Goal: Task Accomplishment & Management: Check status

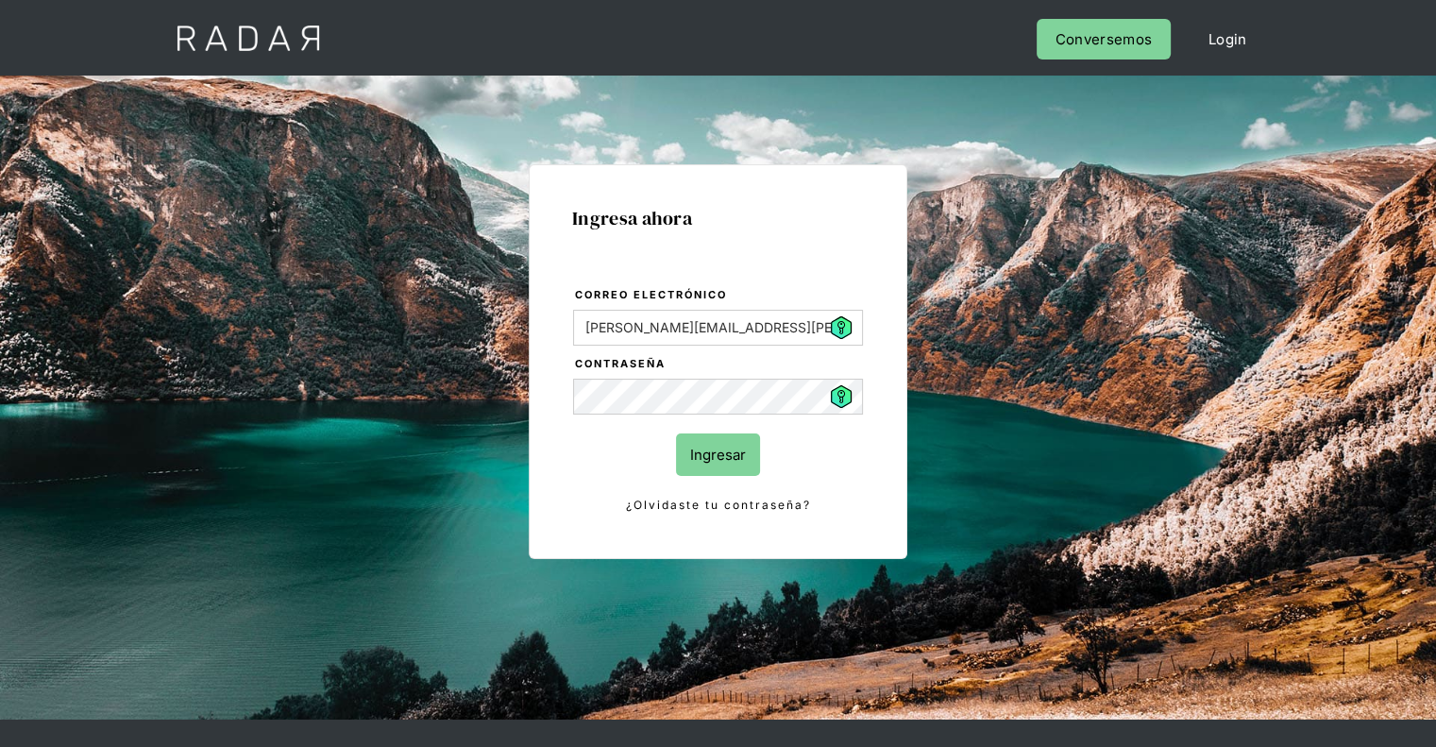
click at [741, 460] on input "Ingresar" at bounding box center [718, 454] width 84 height 42
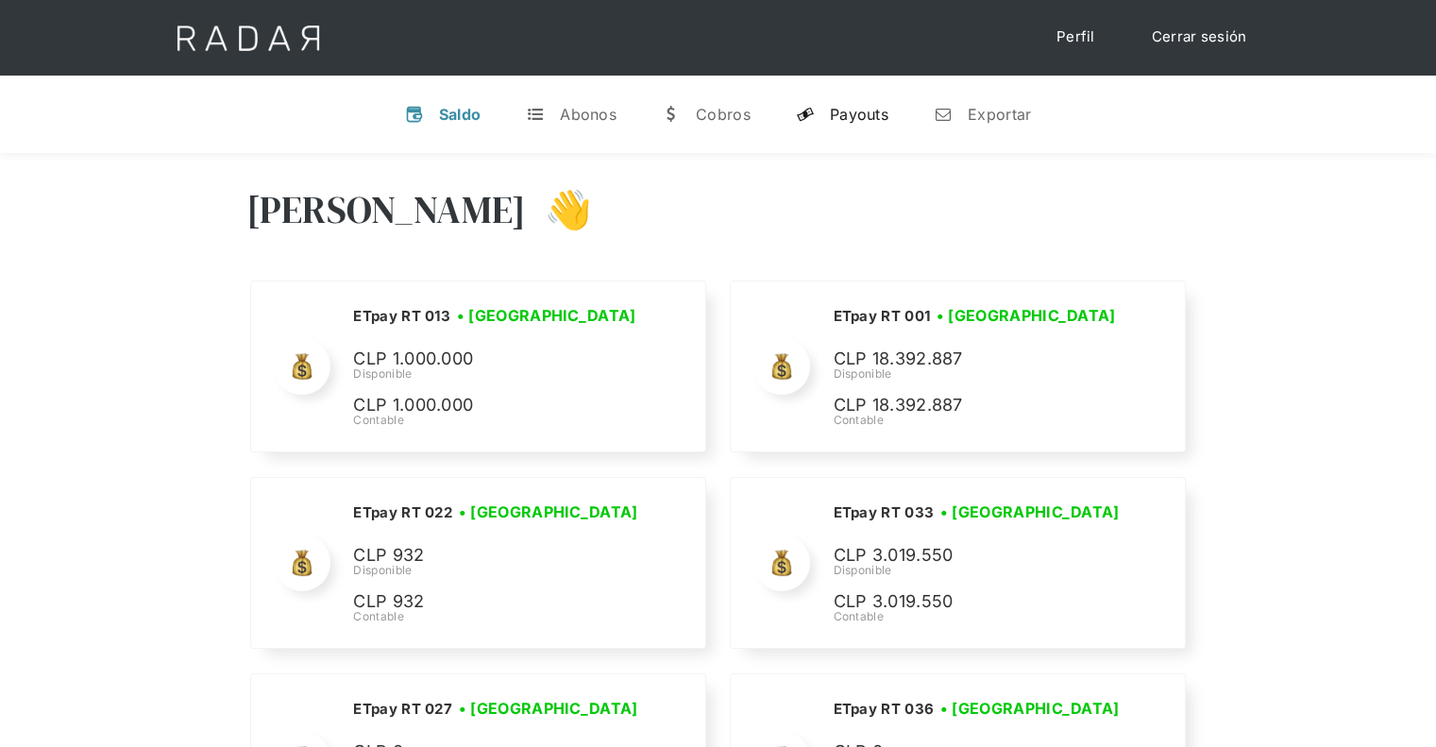
click at [862, 109] on div "Payouts" at bounding box center [859, 114] width 59 height 19
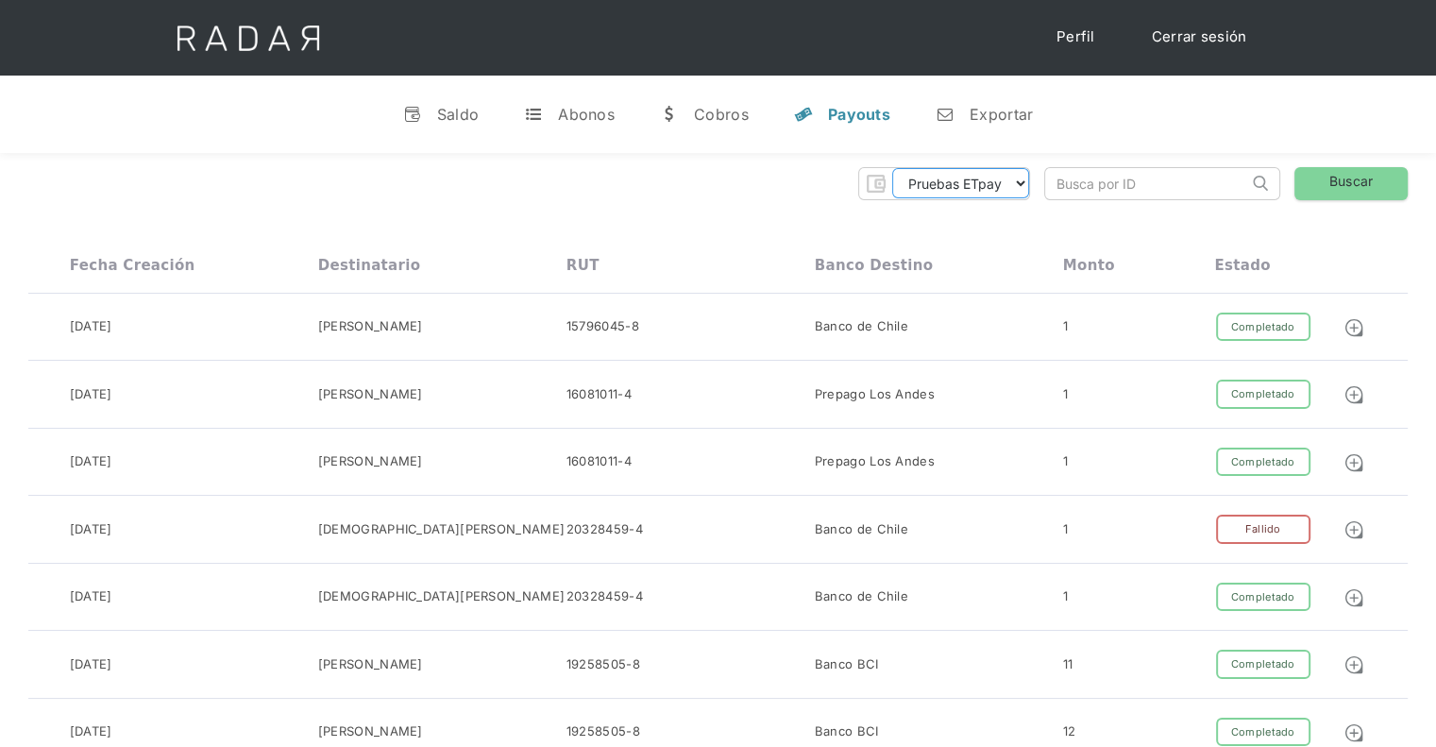
click at [1028, 180] on select "Pruebas ETpay Cuenta 1.000 Cuenta 1.001 Cuenta 1.002 Cuenta 1.003 Cuenta 1.004 …" at bounding box center [960, 183] width 137 height 30
click at [892, 168] on select "Pruebas ETpay Cuenta 1.000 Cuenta 1.001 Cuenta 1.002 Cuenta 1.003 Cuenta 1.004 …" at bounding box center [960, 183] width 137 height 30
click at [1322, 173] on link "Buscar" at bounding box center [1351, 183] width 113 height 33
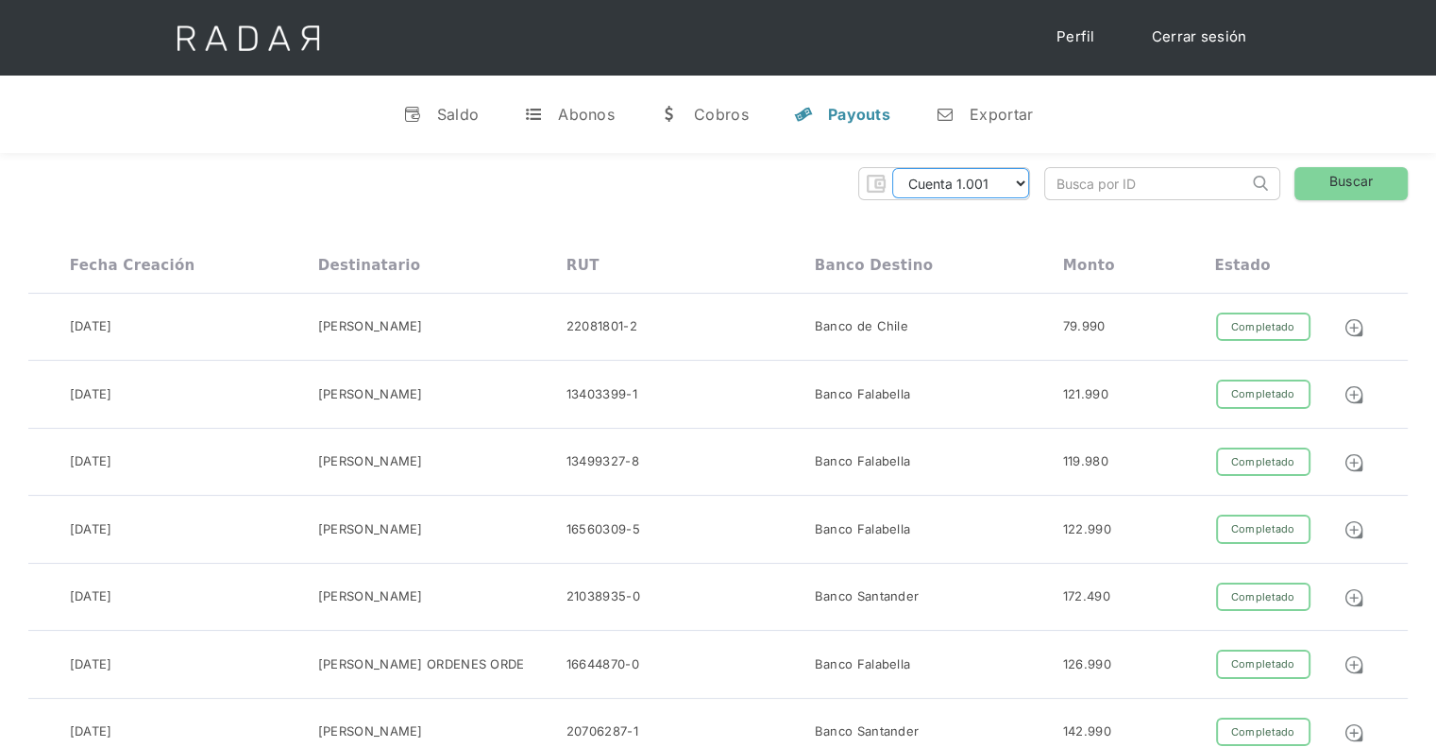
drag, startPoint x: 1016, startPoint y: 181, endPoint x: 1012, endPoint y: 195, distance: 14.7
click at [1016, 181] on select "Pruebas ETpay Cuenta 1.000 Cuenta 1.001 Cuenta 1.002 Cuenta 1.003 Cuenta 1.004 …" at bounding box center [960, 183] width 137 height 30
click at [892, 168] on select "Pruebas ETpay Cuenta 1.000 Cuenta 1.001 Cuenta 1.002 Cuenta 1.003 Cuenta 1.004 …" at bounding box center [960, 183] width 137 height 30
click at [1359, 176] on link "Buscar" at bounding box center [1351, 183] width 113 height 33
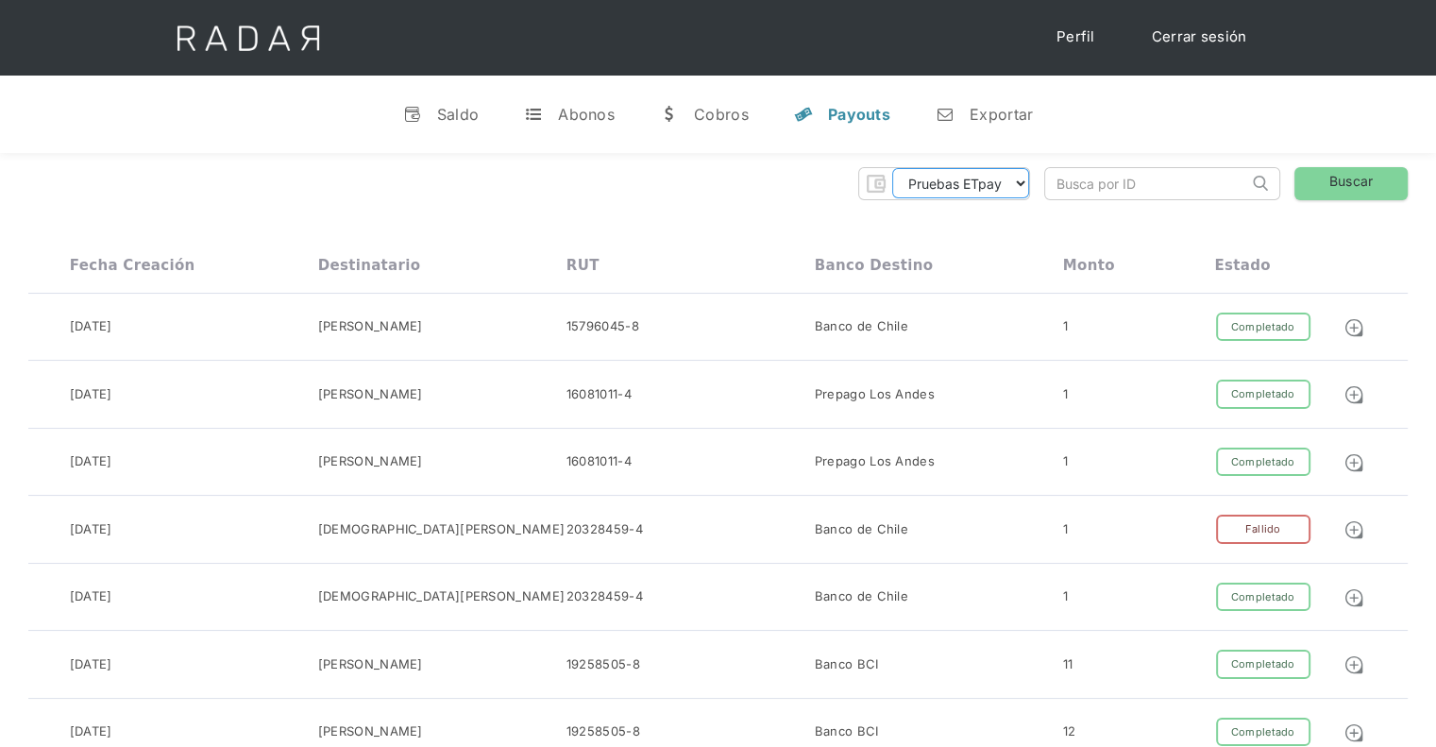
click at [1006, 189] on select "Pruebas ETpay Cuenta 1.000 Cuenta 1.001 Cuenta 1.002 Cuenta 1.003 Cuenta 1.004 …" at bounding box center [960, 183] width 137 height 30
select select "etpay-cuenta-1001"
click at [892, 168] on select "Pruebas ETpay Cuenta 1.000 Cuenta 1.001 Cuenta 1.002 Cuenta 1.003 Cuenta 1.004 …" at bounding box center [960, 183] width 137 height 30
click at [1332, 168] on link "Buscar" at bounding box center [1351, 183] width 113 height 33
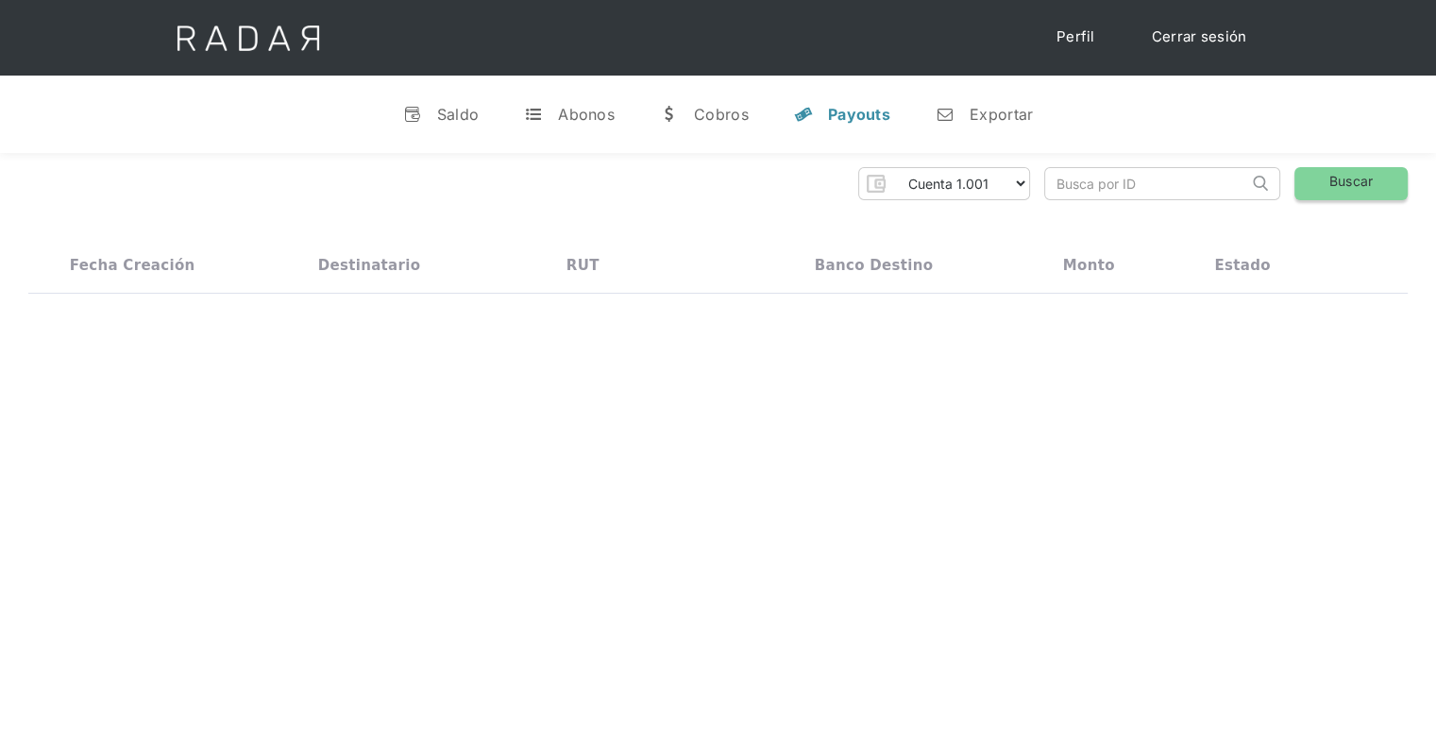
click at [1333, 175] on link "Buscar" at bounding box center [1351, 183] width 113 height 33
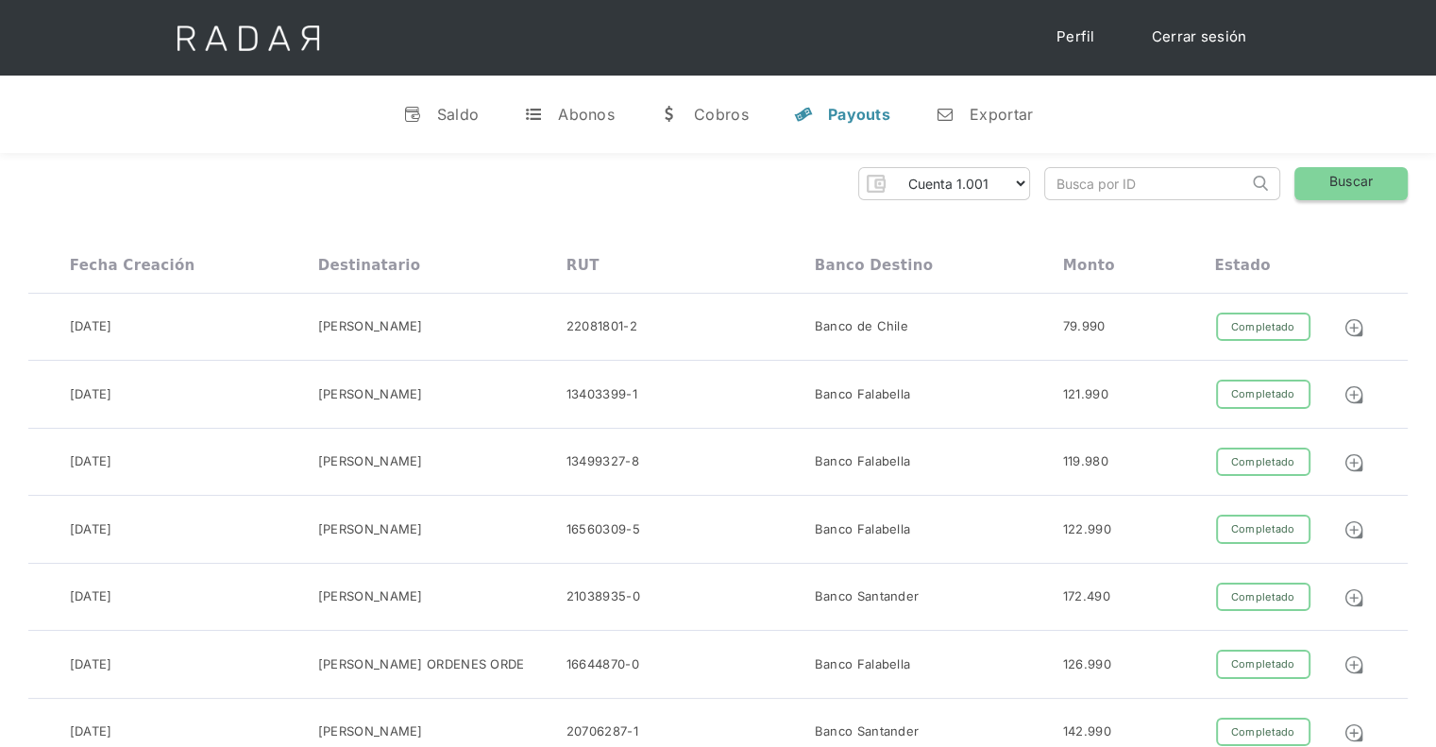
click at [1334, 177] on link "Buscar" at bounding box center [1351, 183] width 113 height 33
click at [432, 119] on link "v Saldo" at bounding box center [441, 114] width 107 height 49
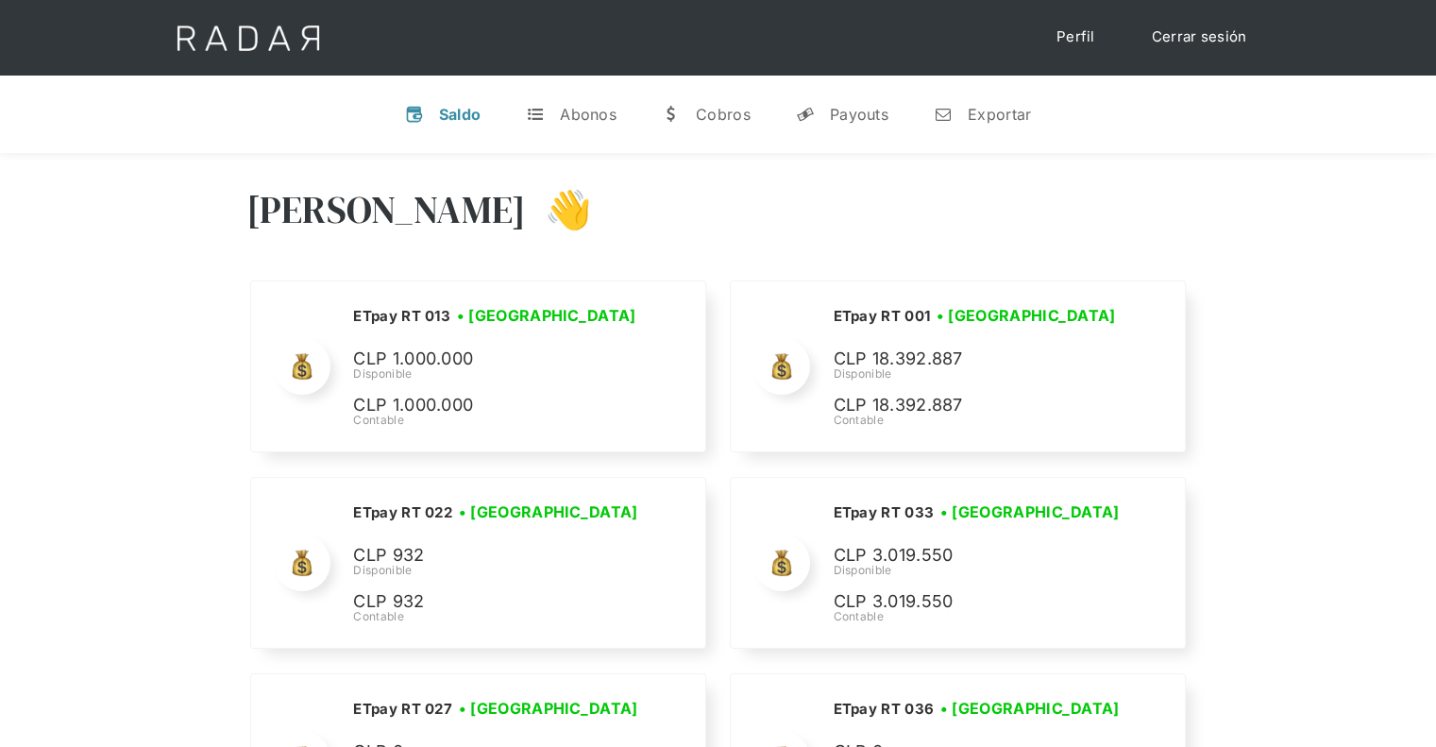
click at [764, 171] on div "Hola Daniela 👋" at bounding box center [718, 223] width 944 height 113
click at [243, 49] on img at bounding box center [248, 38] width 193 height 76
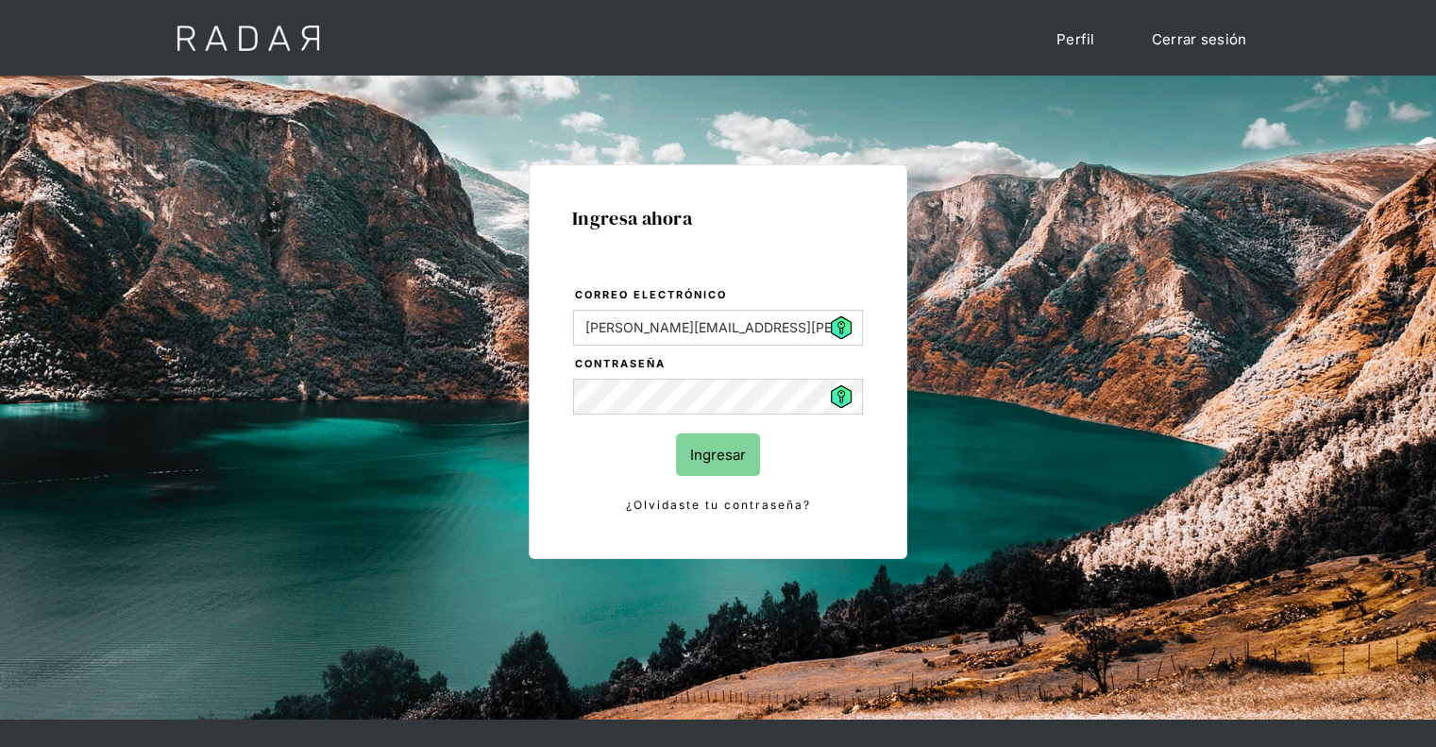
click at [733, 467] on input "Ingresar" at bounding box center [718, 454] width 84 height 42
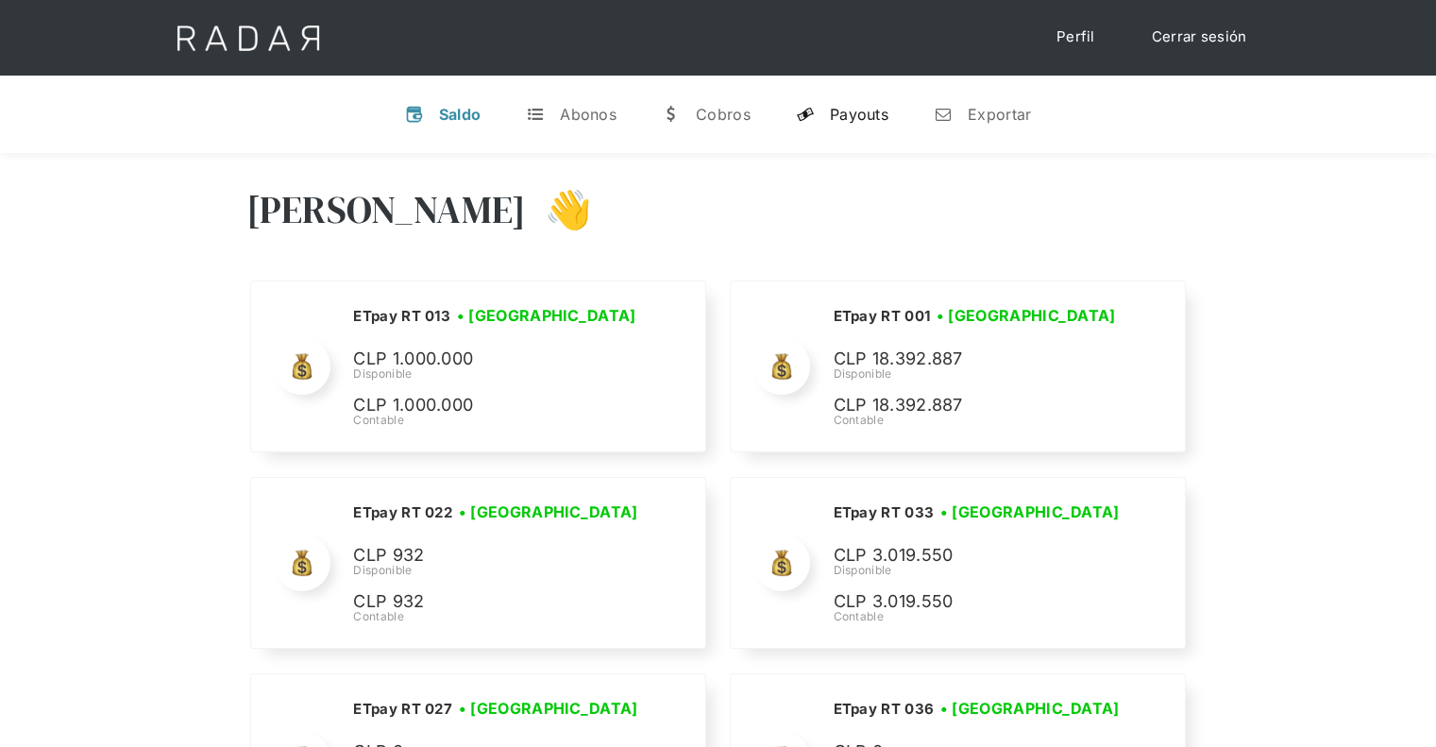
click at [896, 116] on link "y Payouts" at bounding box center [842, 114] width 123 height 49
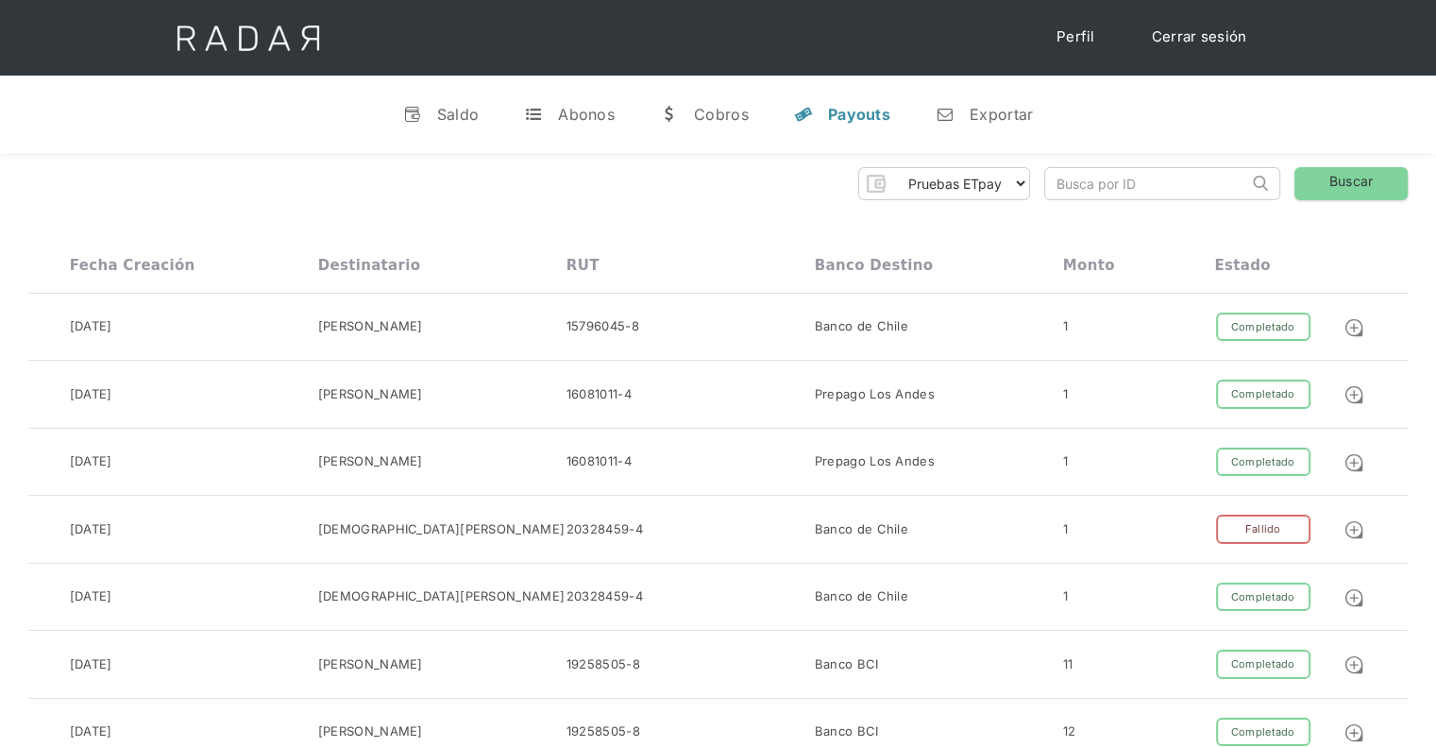
click at [1031, 180] on div "Pruebas ETpay Cuenta 1.000 Cuenta 1.001 Cuenta 1.002 Cuenta 1.003 Cuenta 1.004 …" at bounding box center [718, 183] width 1380 height 33
click at [1010, 185] on select "Pruebas ETpay Cuenta 1.000 Cuenta 1.001 Cuenta 1.002 Cuenta 1.003 Cuenta 1.004 …" at bounding box center [960, 183] width 137 height 30
select select "etpay-cuenta-1001"
click at [892, 168] on select "Pruebas ETpay Cuenta 1.000 Cuenta 1.001 Cuenta 1.002 Cuenta 1.003 Cuenta 1.004 …" at bounding box center [960, 183] width 137 height 30
click at [1316, 181] on link "Buscar" at bounding box center [1351, 183] width 113 height 33
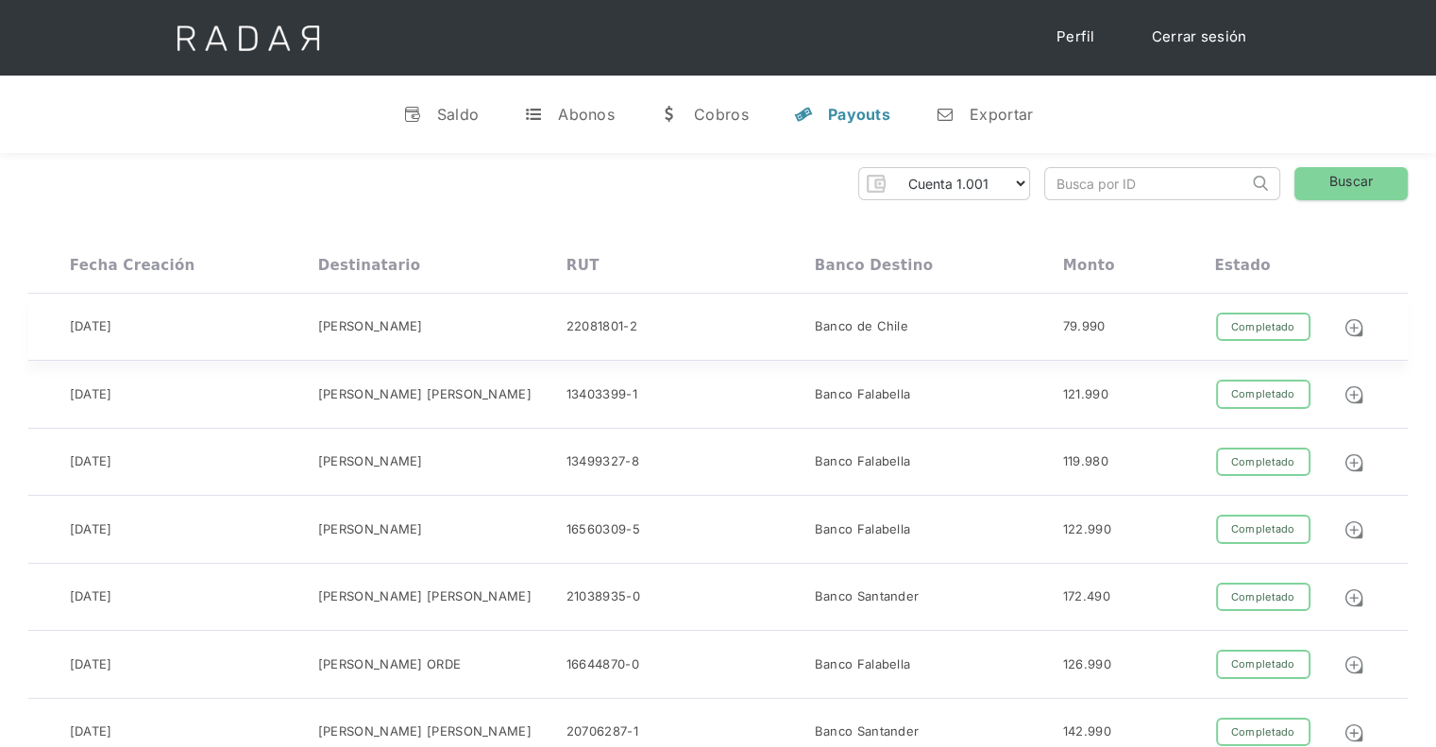
click at [583, 331] on div "22081801-2" at bounding box center [602, 326] width 71 height 19
click at [1349, 325] on img at bounding box center [1354, 327] width 21 height 21
click at [455, 110] on div "Saldo" at bounding box center [458, 114] width 42 height 19
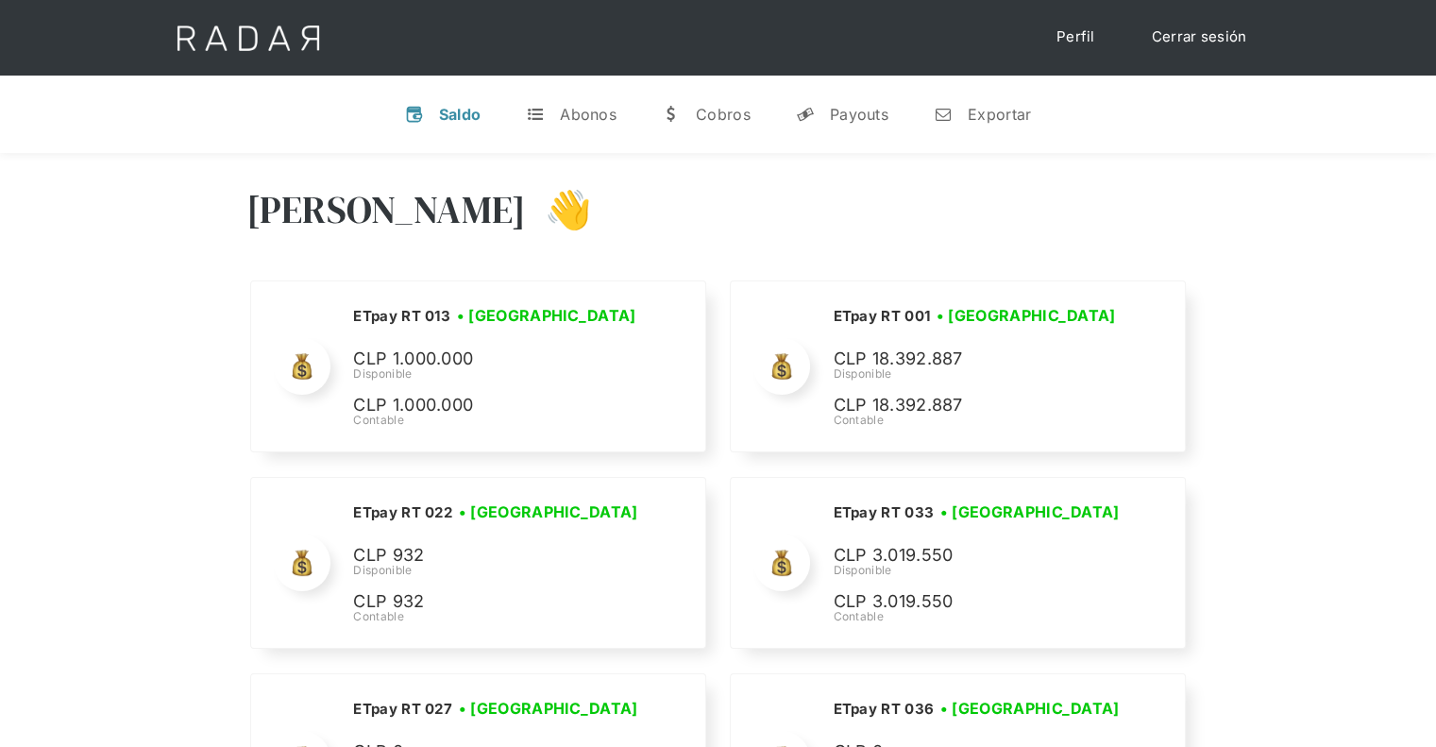
click at [455, 110] on div "Saldo" at bounding box center [460, 114] width 42 height 19
click at [566, 107] on div "Abonos" at bounding box center [588, 114] width 57 height 19
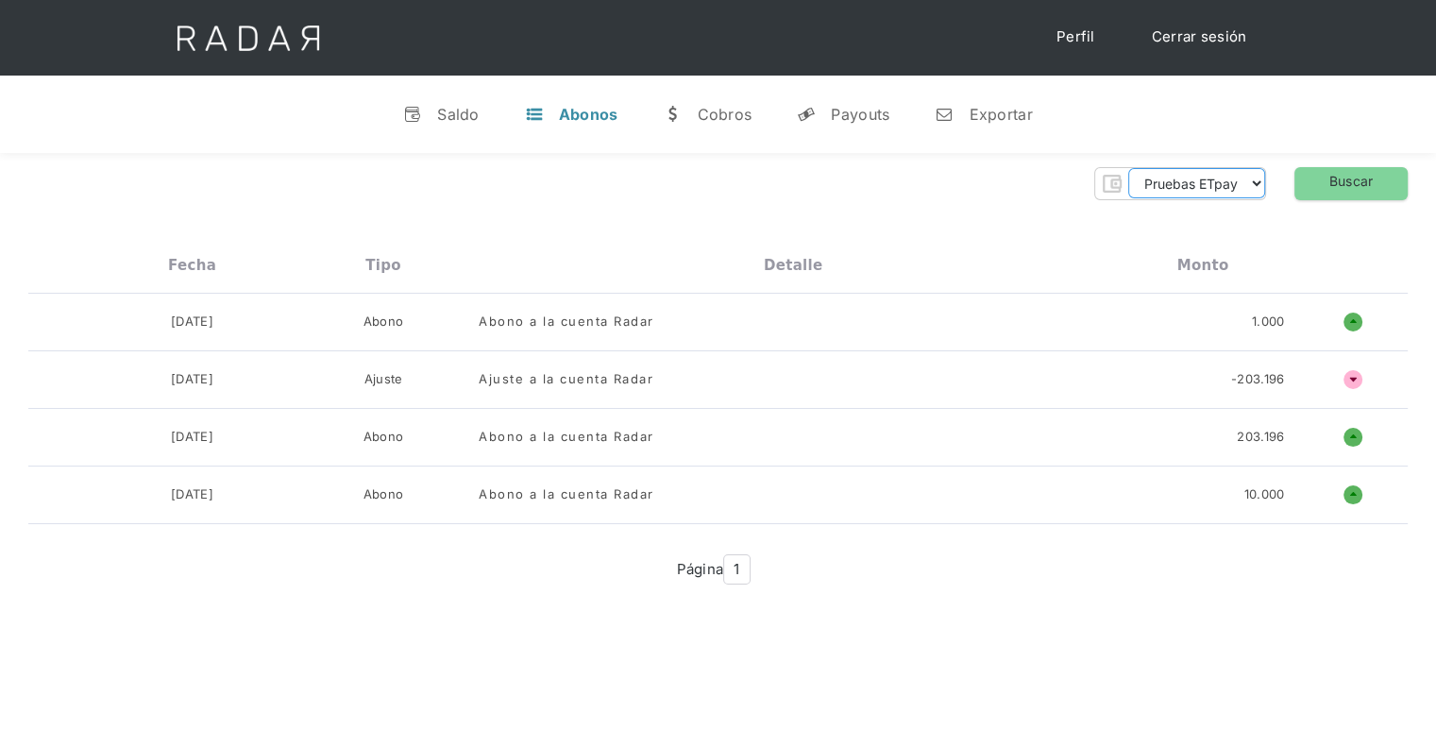
drag, startPoint x: 1232, startPoint y: 180, endPoint x: 1226, endPoint y: 196, distance: 17.4
click at [1231, 180] on select "Pruebas ETpay Cuenta 1.000 Cuenta 1.001 Cuenta 1.002 Cuenta 1.003 Cuenta 1.004 …" at bounding box center [1197, 183] width 137 height 30
select select "etpay-cuenta-1000"
click at [1129, 168] on select "Pruebas ETpay Cuenta 1.000 Cuenta 1.001 Cuenta 1.002 Cuenta 1.003 Cuenta 1.004 …" at bounding box center [1197, 183] width 137 height 30
click at [1343, 183] on link "Buscar" at bounding box center [1351, 183] width 113 height 33
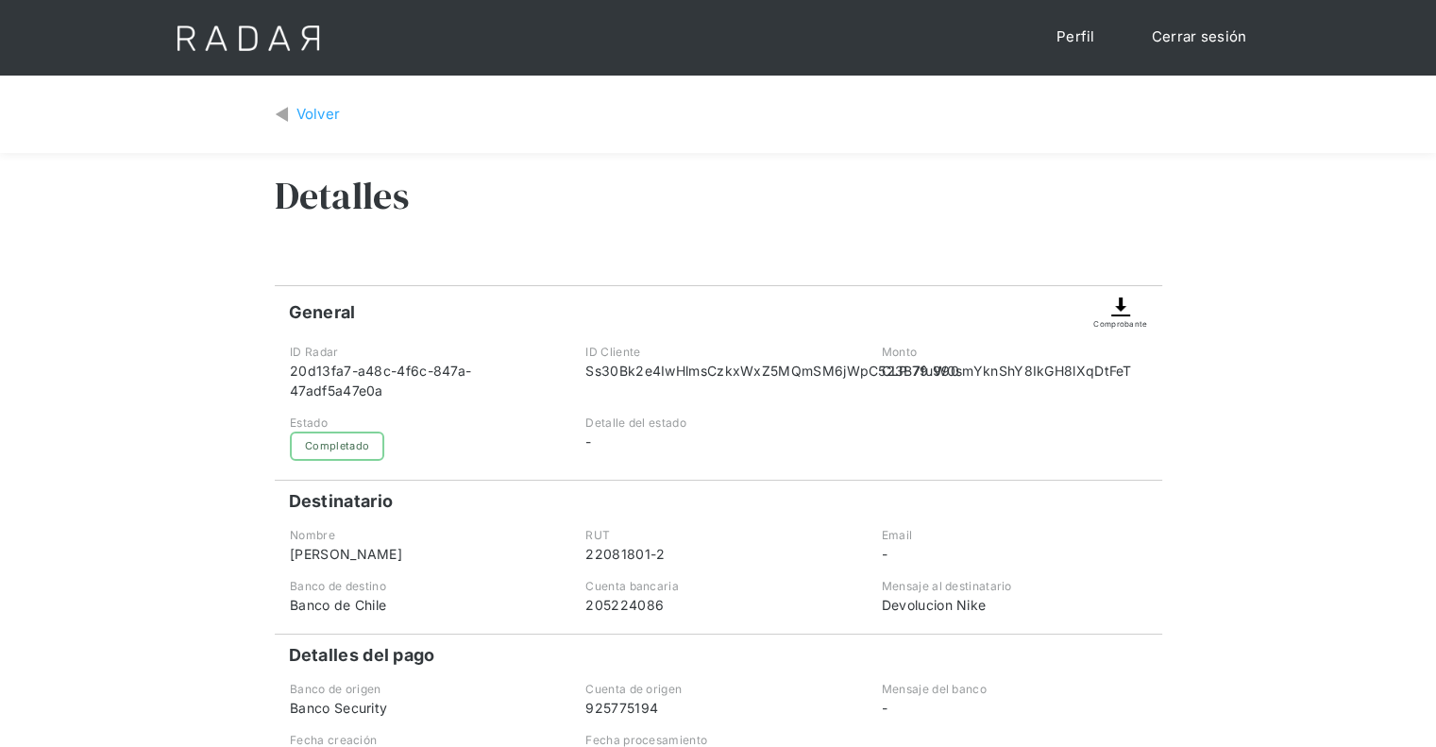
click at [1122, 309] on img at bounding box center [1121, 307] width 23 height 23
click at [1122, 324] on div "Comprobante" at bounding box center [1121, 323] width 54 height 11
click at [1121, 318] on div "Comprobante" at bounding box center [1121, 323] width 54 height 11
click at [1120, 318] on div "Comprobante" at bounding box center [1121, 323] width 54 height 11
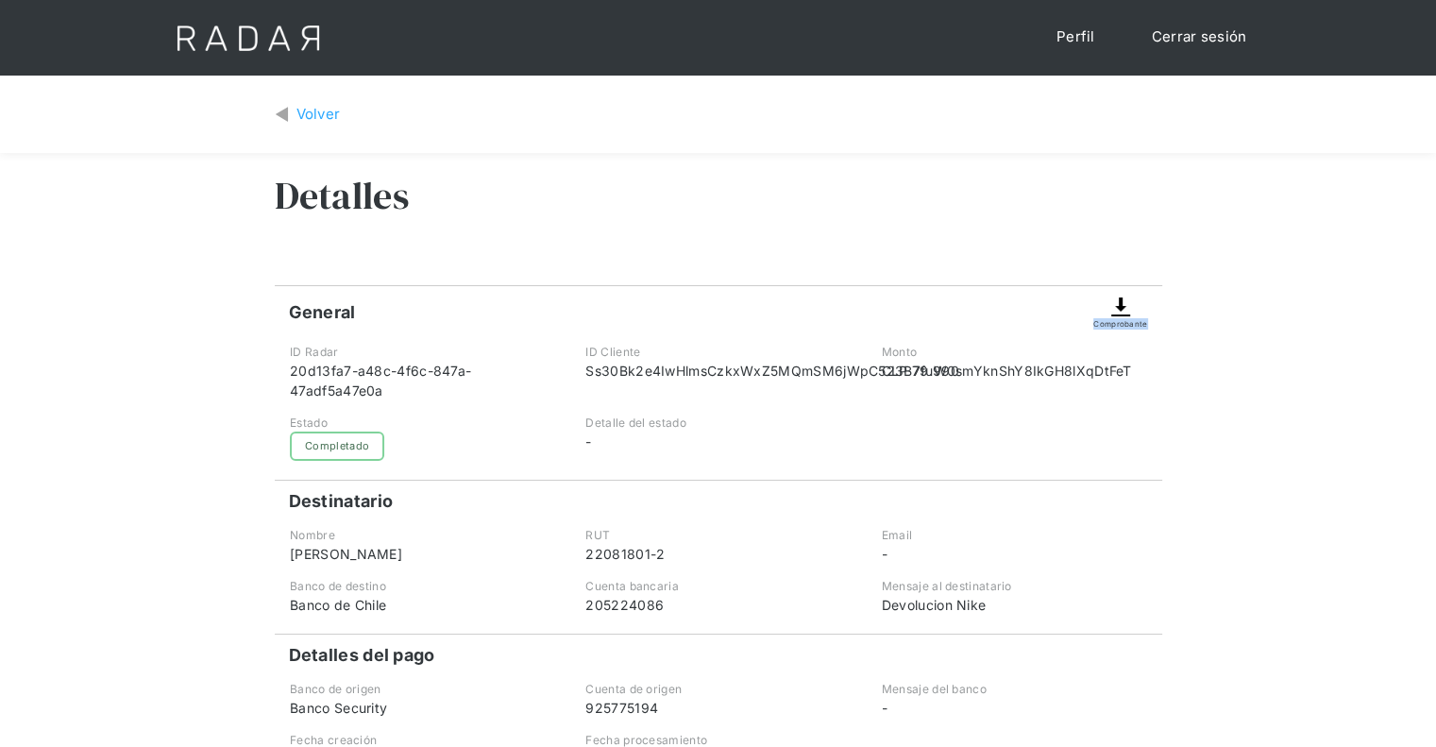
click at [1120, 318] on div "Comprobante" at bounding box center [1121, 323] width 54 height 11
drag, startPoint x: 1120, startPoint y: 318, endPoint x: 1071, endPoint y: 286, distance: 58.7
click at [1117, 314] on div "Comprobante" at bounding box center [1121, 307] width 54 height 43
drag, startPoint x: 996, startPoint y: 230, endPoint x: 980, endPoint y: 222, distance: 18.2
click at [996, 229] on div "Detalles" at bounding box center [719, 209] width 888 height 113
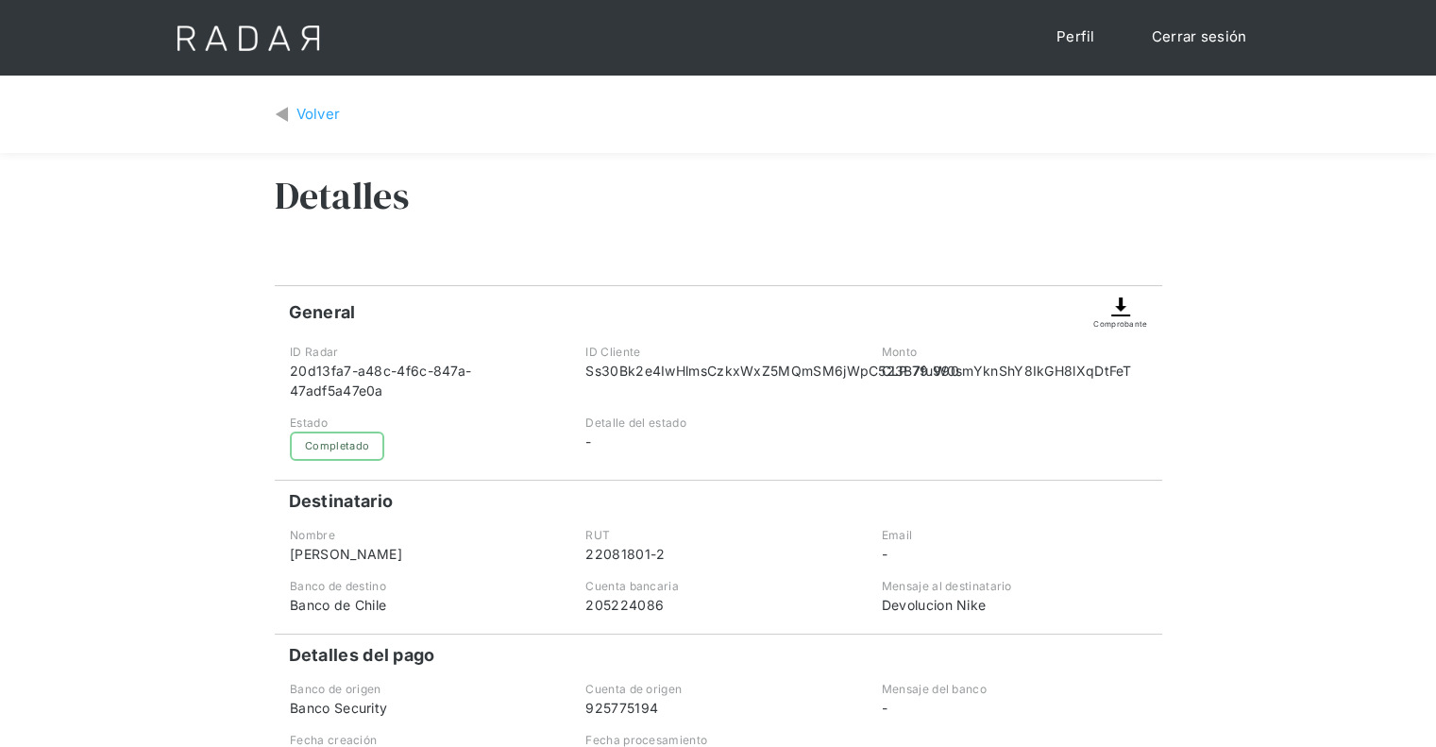
click at [1132, 310] on img at bounding box center [1121, 307] width 23 height 23
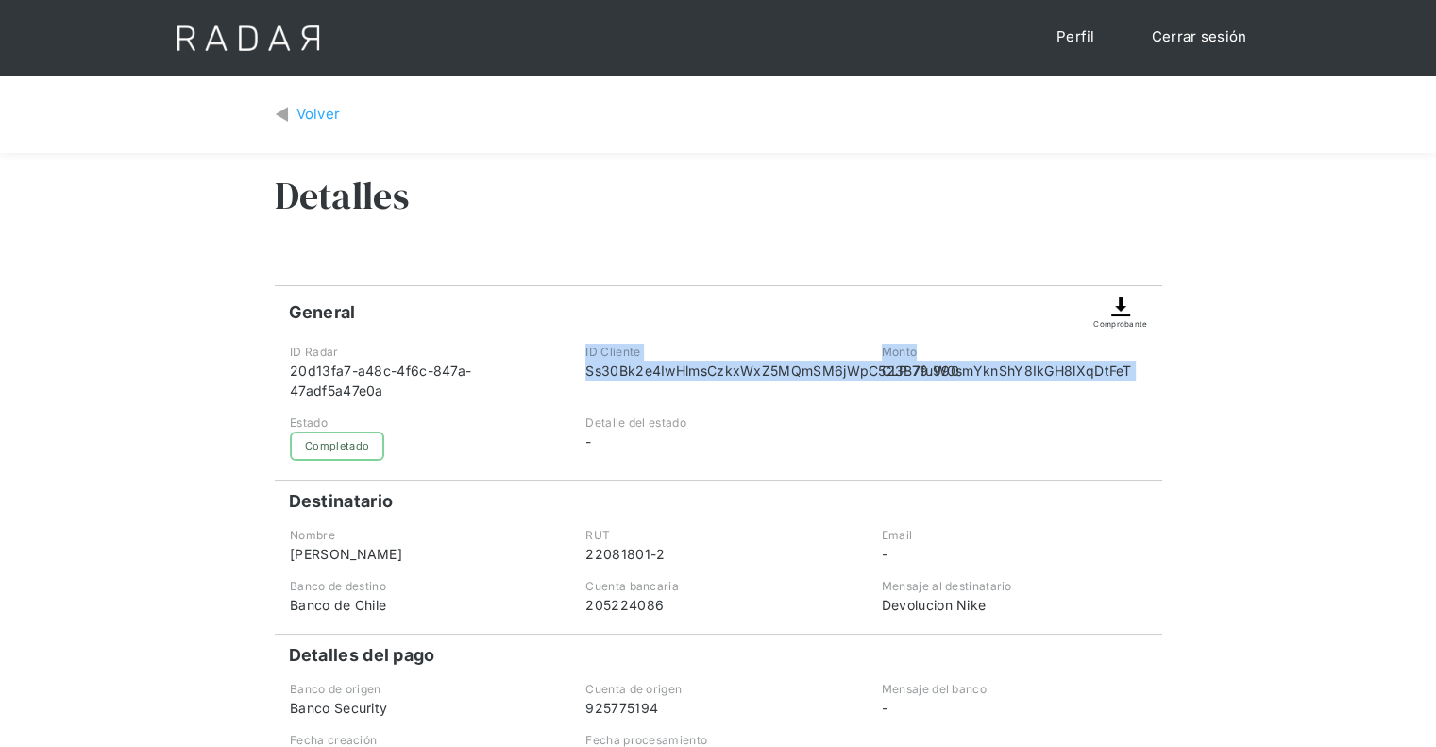
drag, startPoint x: 586, startPoint y: 336, endPoint x: 1101, endPoint y: 359, distance: 516.1
click at [1101, 359] on div "General Comprobante ID Radar 20d13fa7-a48c-4f6c-847a-47adf5a47e0a ID Cliente Ss…" at bounding box center [719, 527] width 888 height 484
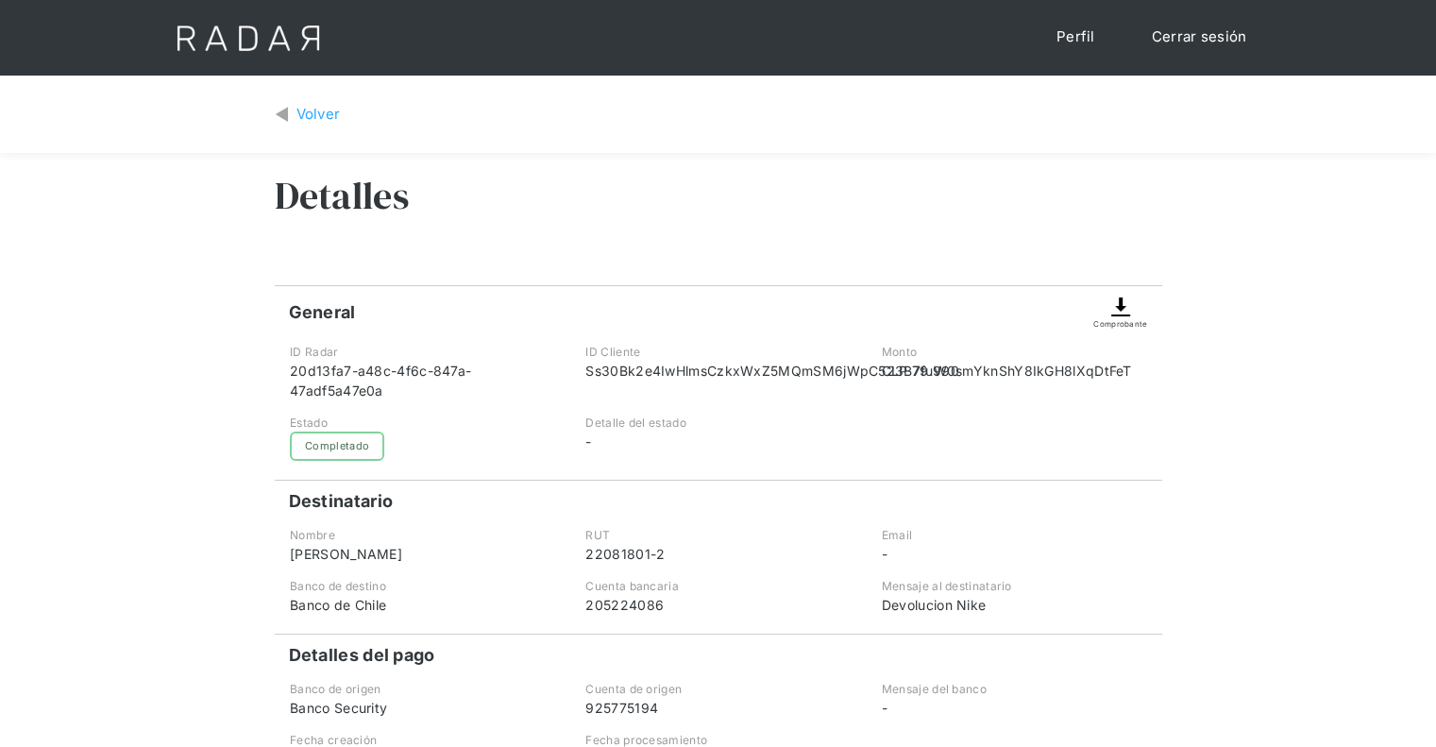
click at [934, 430] on div at bounding box center [1014, 438] width 293 height 46
click at [310, 106] on div "Volver" at bounding box center [319, 115] width 44 height 22
click at [1126, 313] on img at bounding box center [1121, 307] width 23 height 23
click at [291, 127] on div "Volver" at bounding box center [719, 115] width 888 height 50
click at [307, 110] on div "Volver" at bounding box center [319, 115] width 44 height 22
